Goal: Obtain resource: Obtain resource

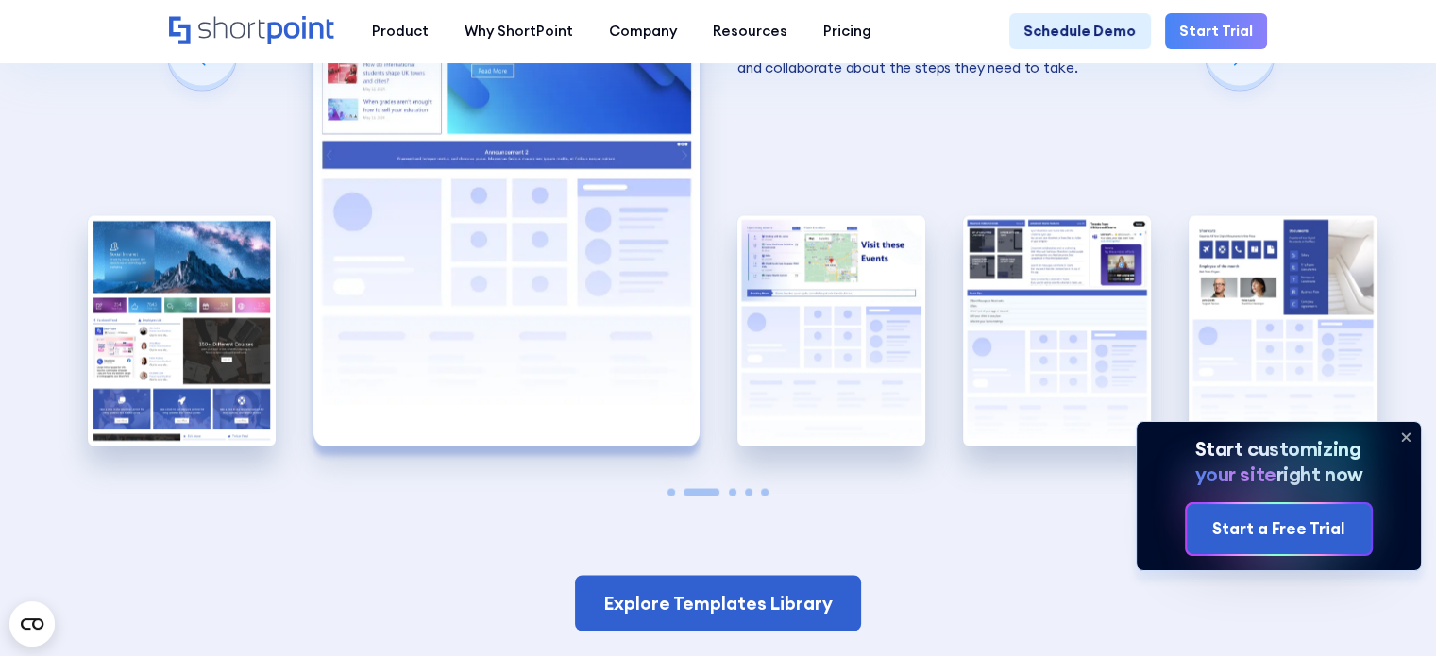
scroll to position [3115, 0]
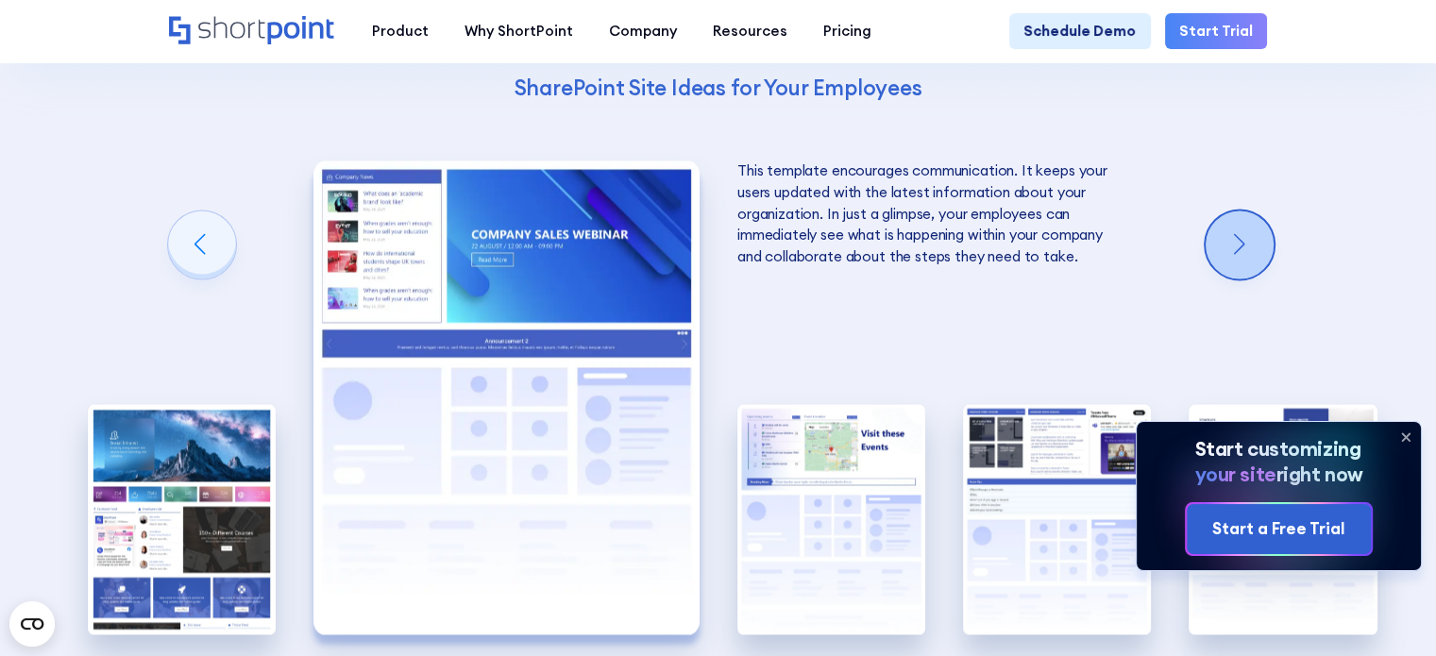
click at [1231, 224] on div "Next slide" at bounding box center [1239, 245] width 68 height 68
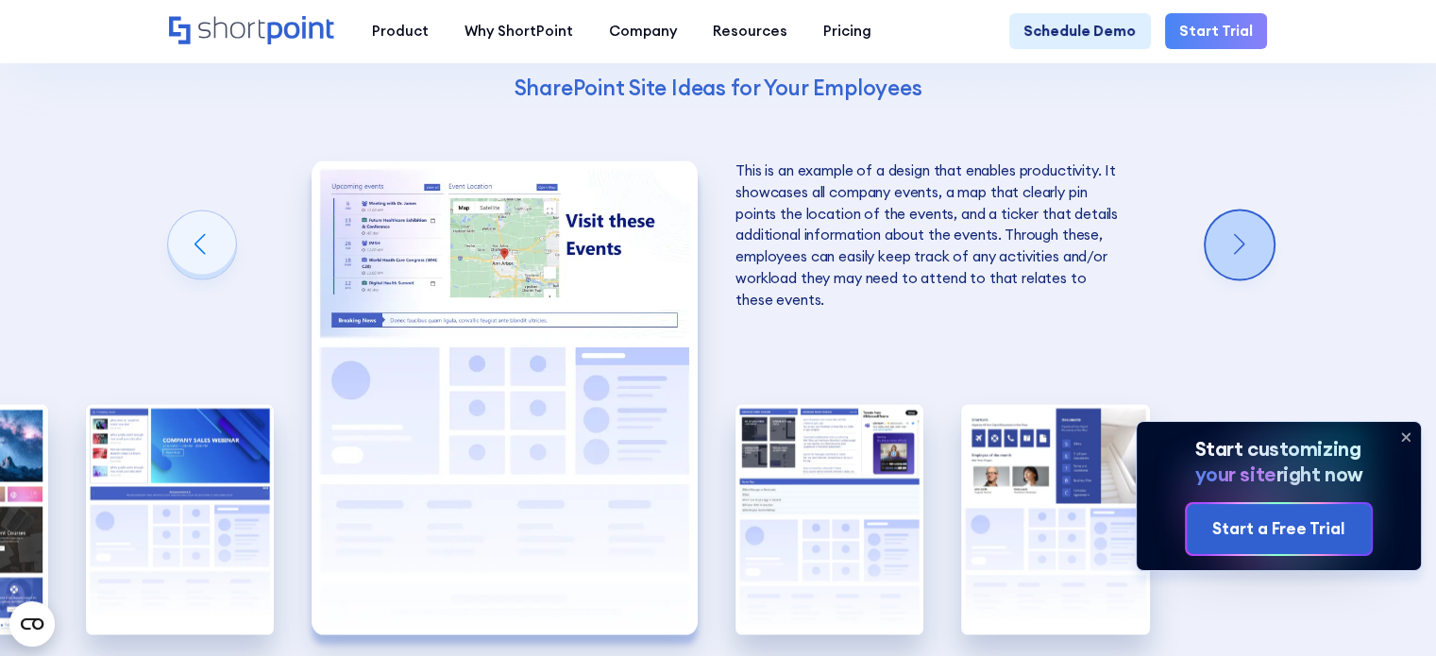
click at [1221, 231] on div "Next slide" at bounding box center [1239, 245] width 68 height 68
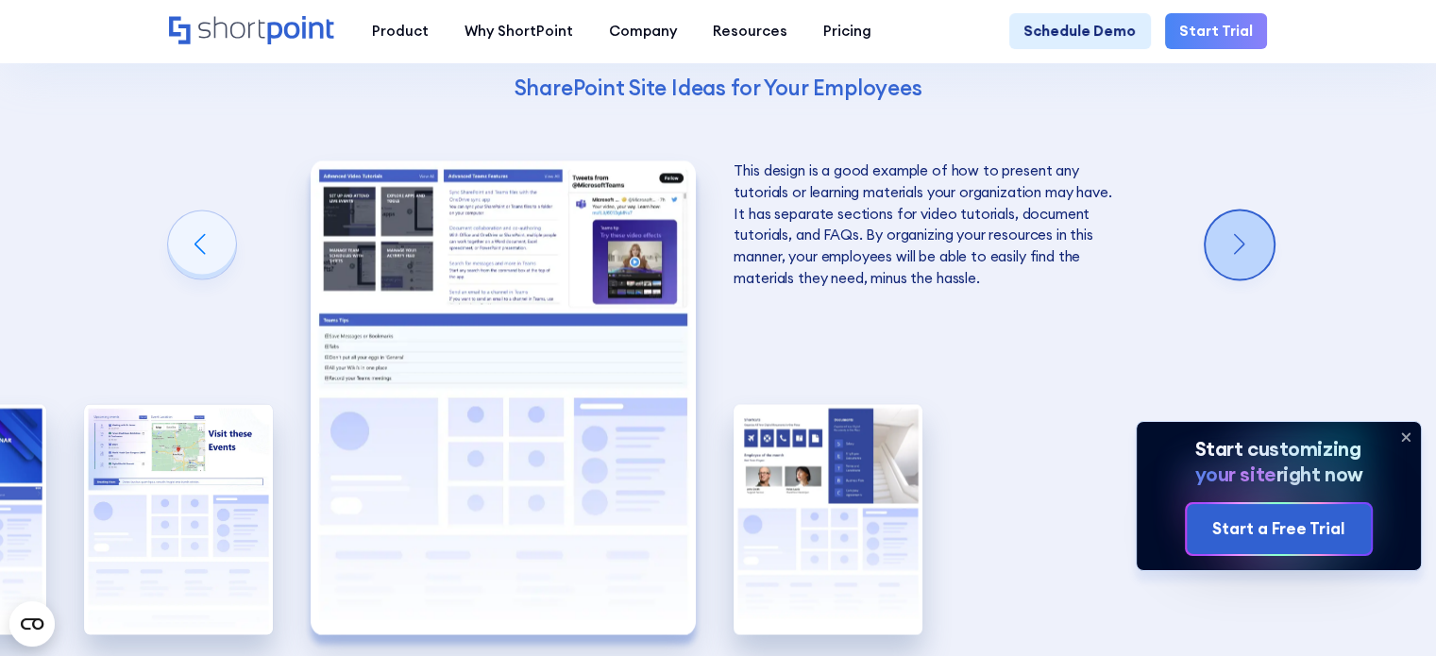
click at [1220, 232] on div "Next slide" at bounding box center [1239, 245] width 68 height 68
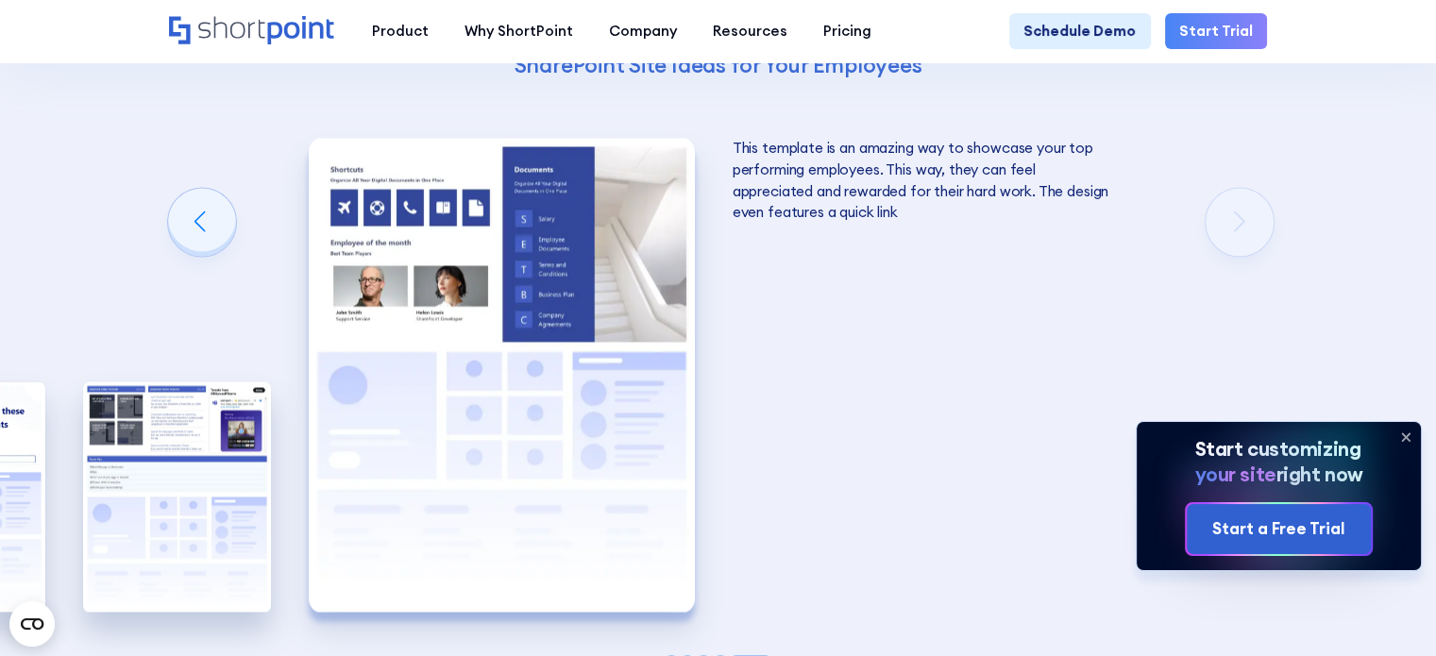
scroll to position [3304, 0]
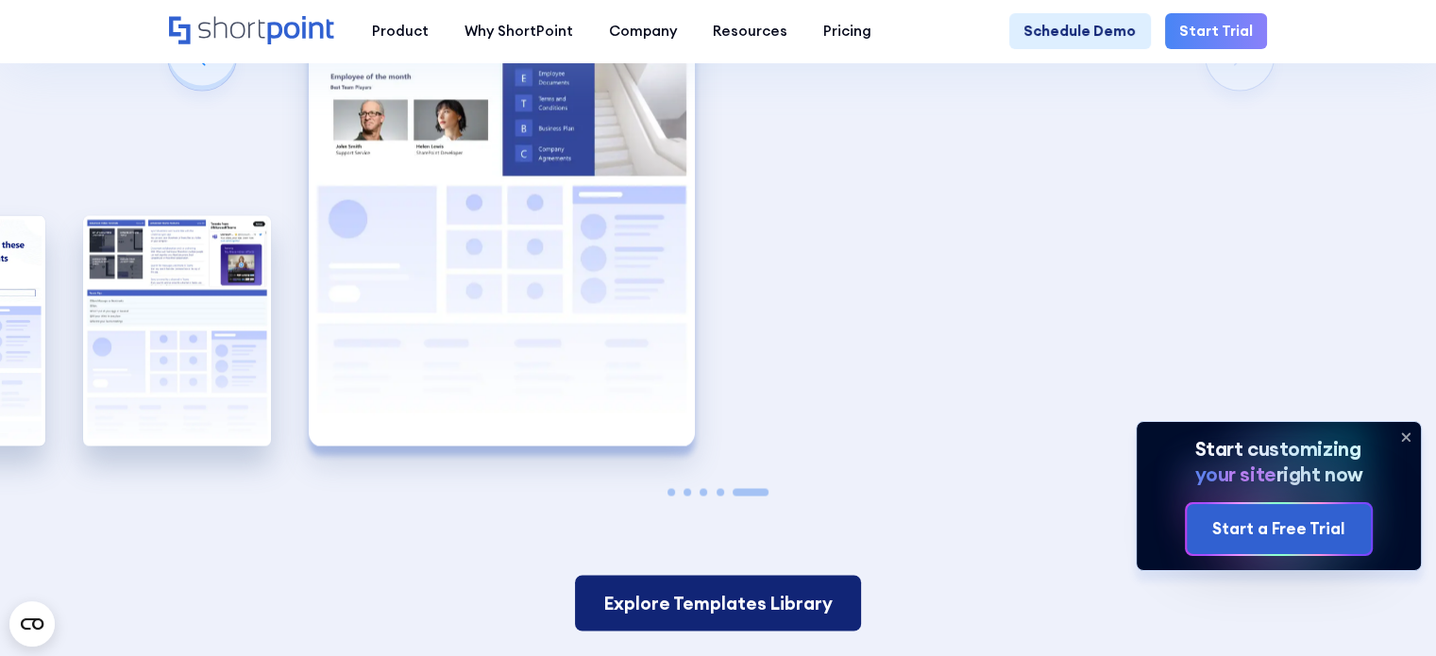
click at [734, 577] on link "Explore Templates Library" at bounding box center [718, 603] width 286 height 56
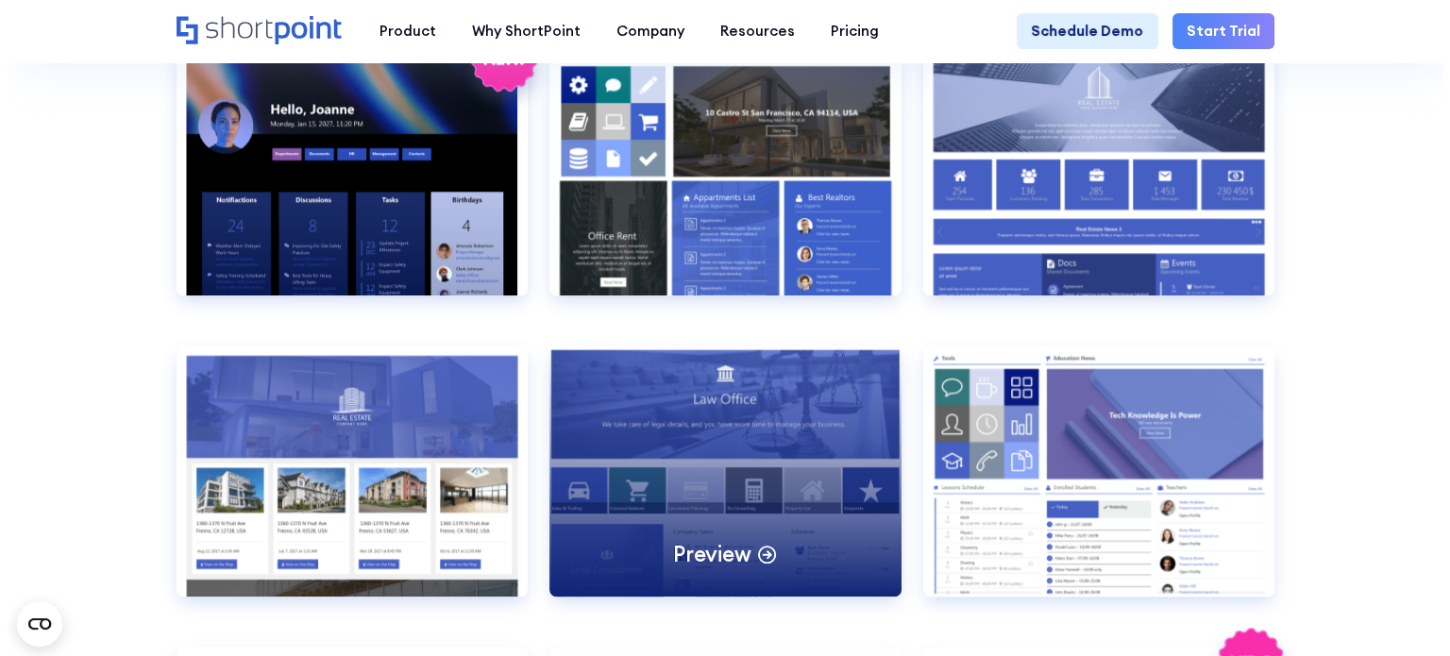
scroll to position [1510, 0]
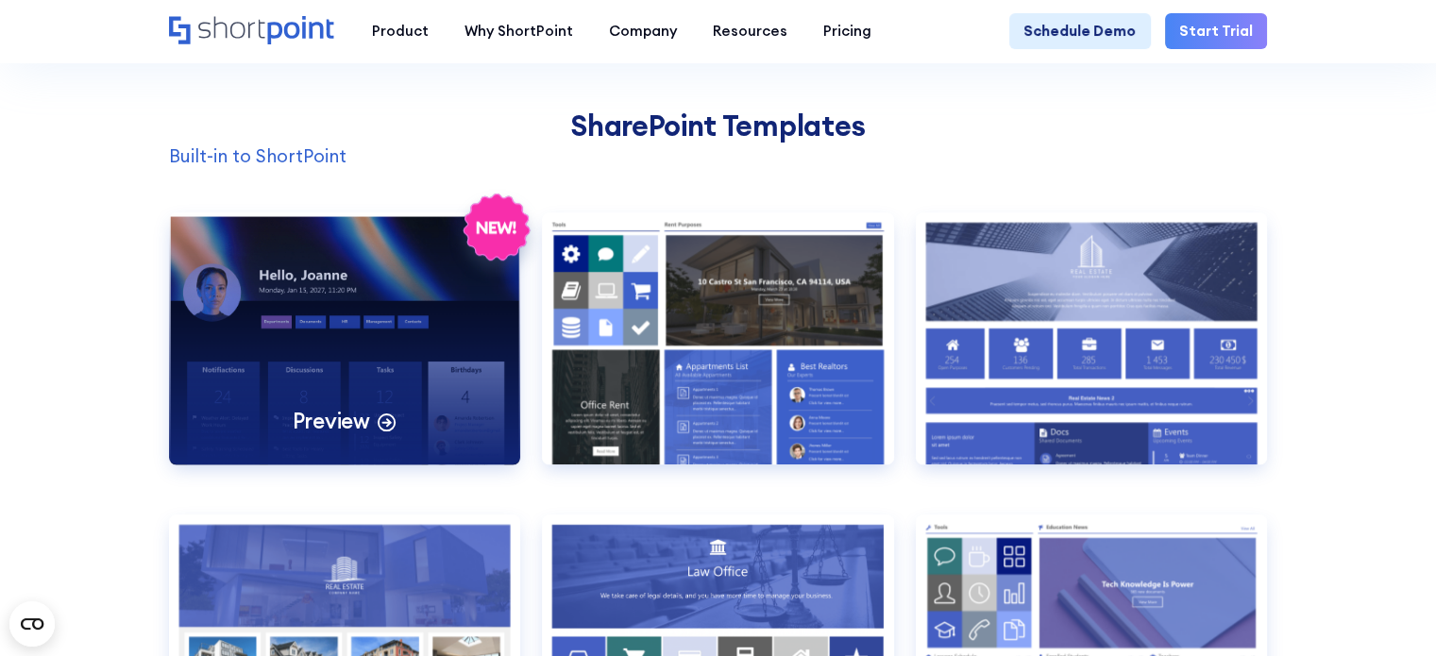
click at [455, 408] on div "Preview" at bounding box center [345, 337] width 352 height 251
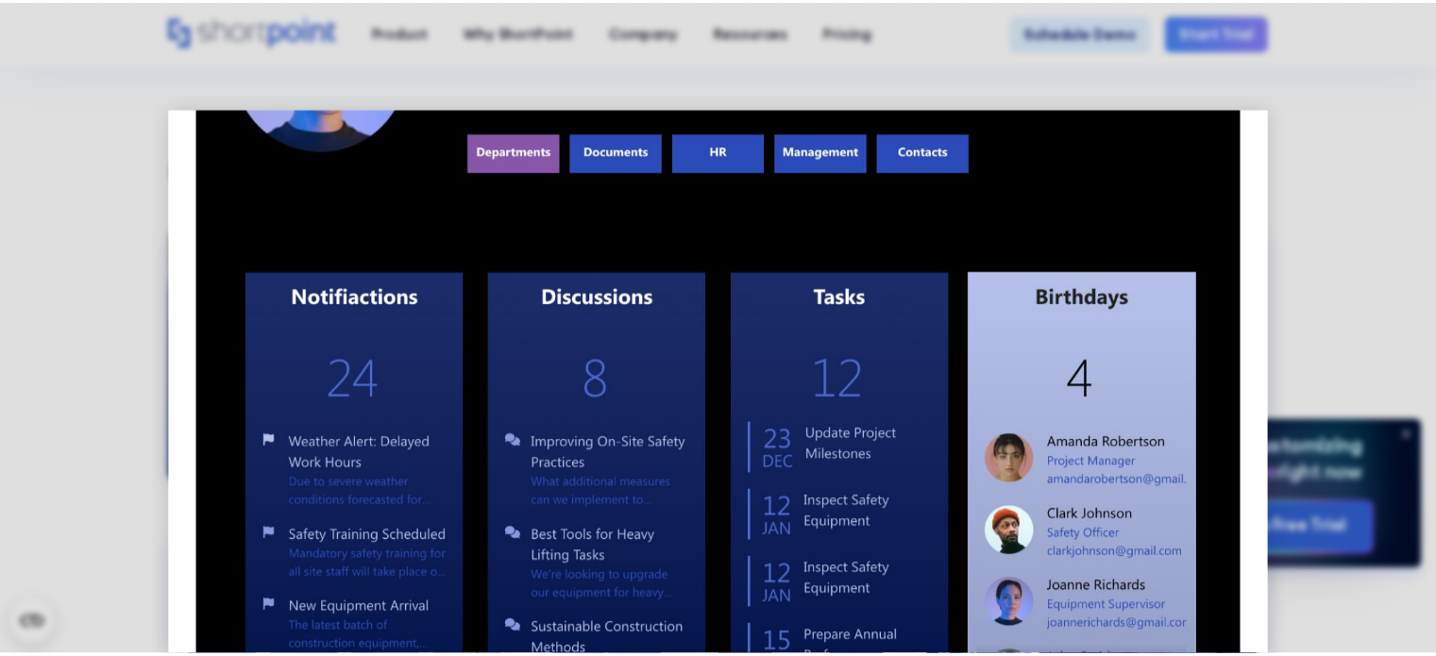
scroll to position [283, 0]
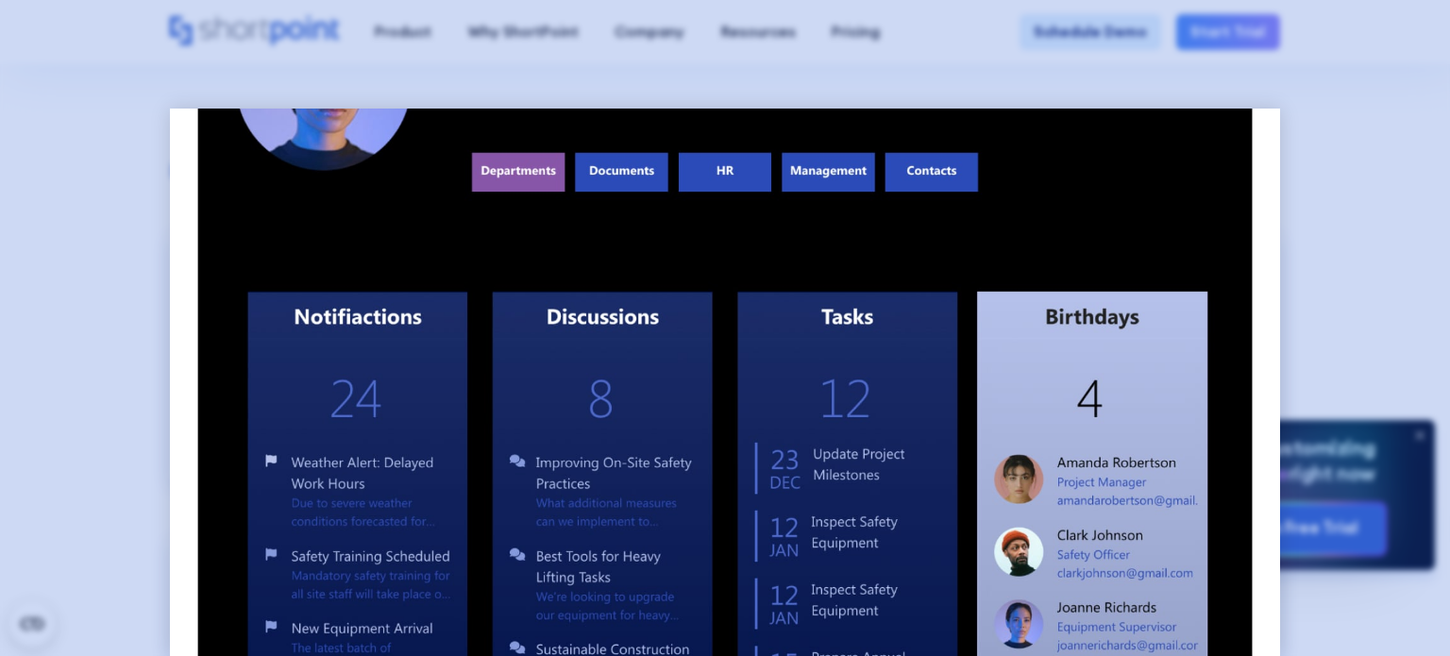
click at [1376, 262] on div at bounding box center [725, 328] width 1450 height 656
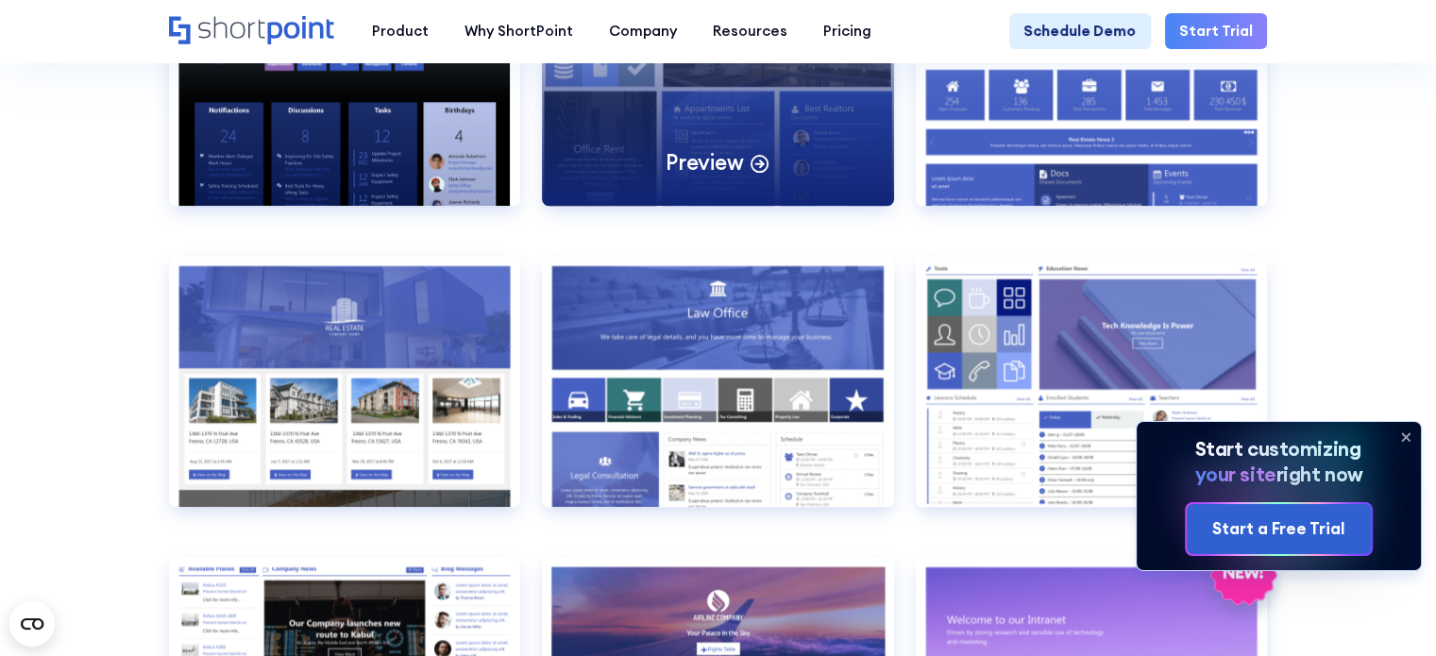
scroll to position [1794, 0]
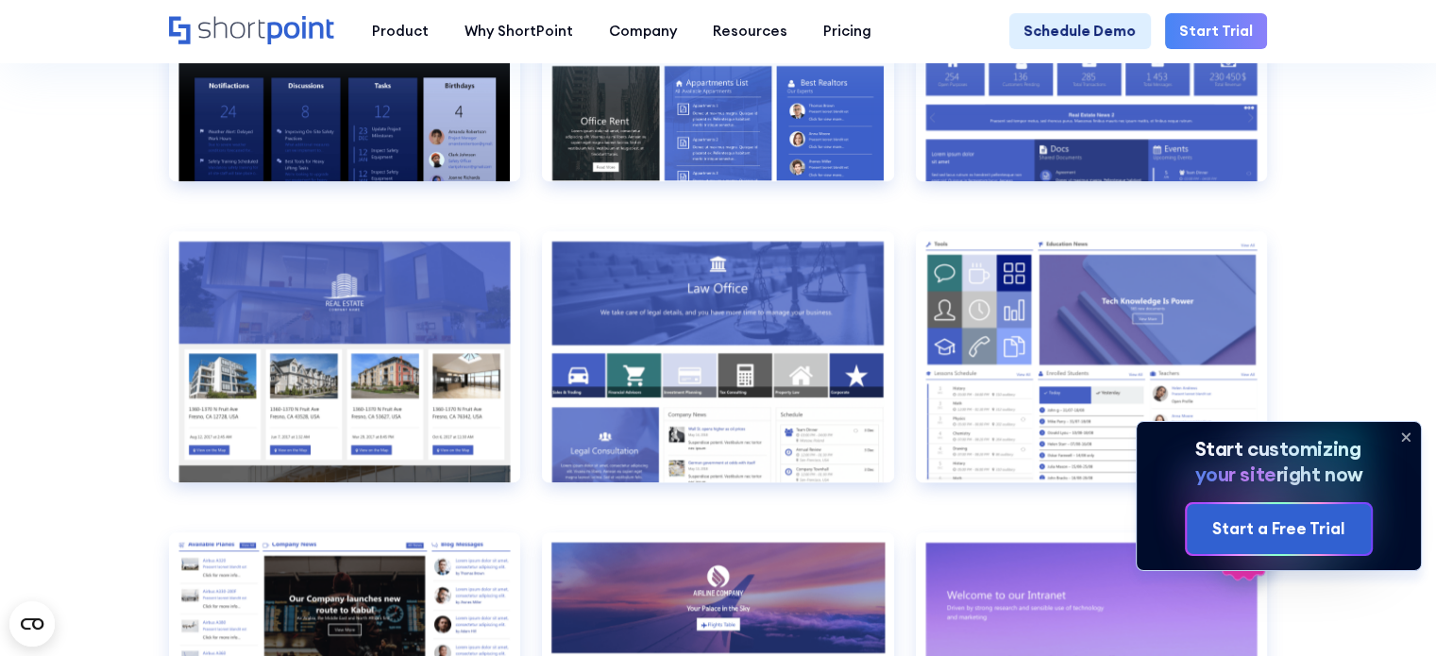
click at [1412, 436] on icon at bounding box center [1405, 437] width 30 height 30
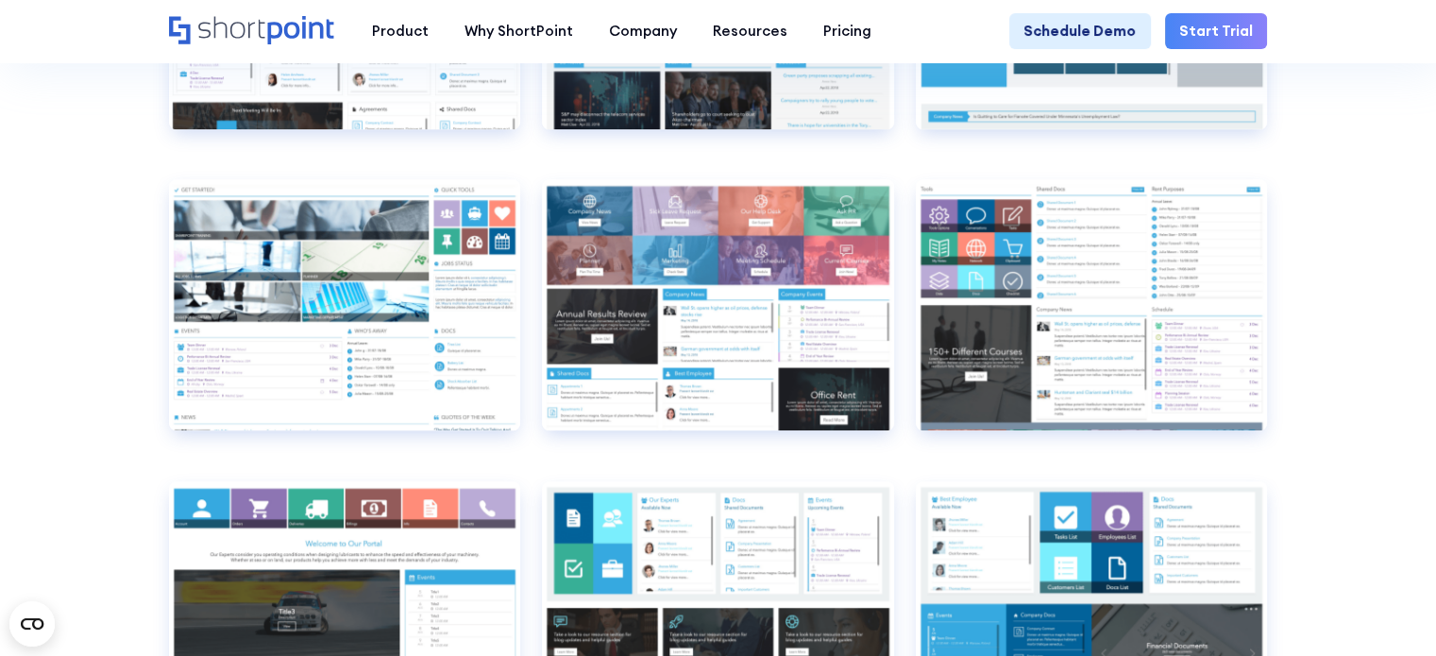
scroll to position [7930, 0]
